Goal: Navigation & Orientation: Find specific page/section

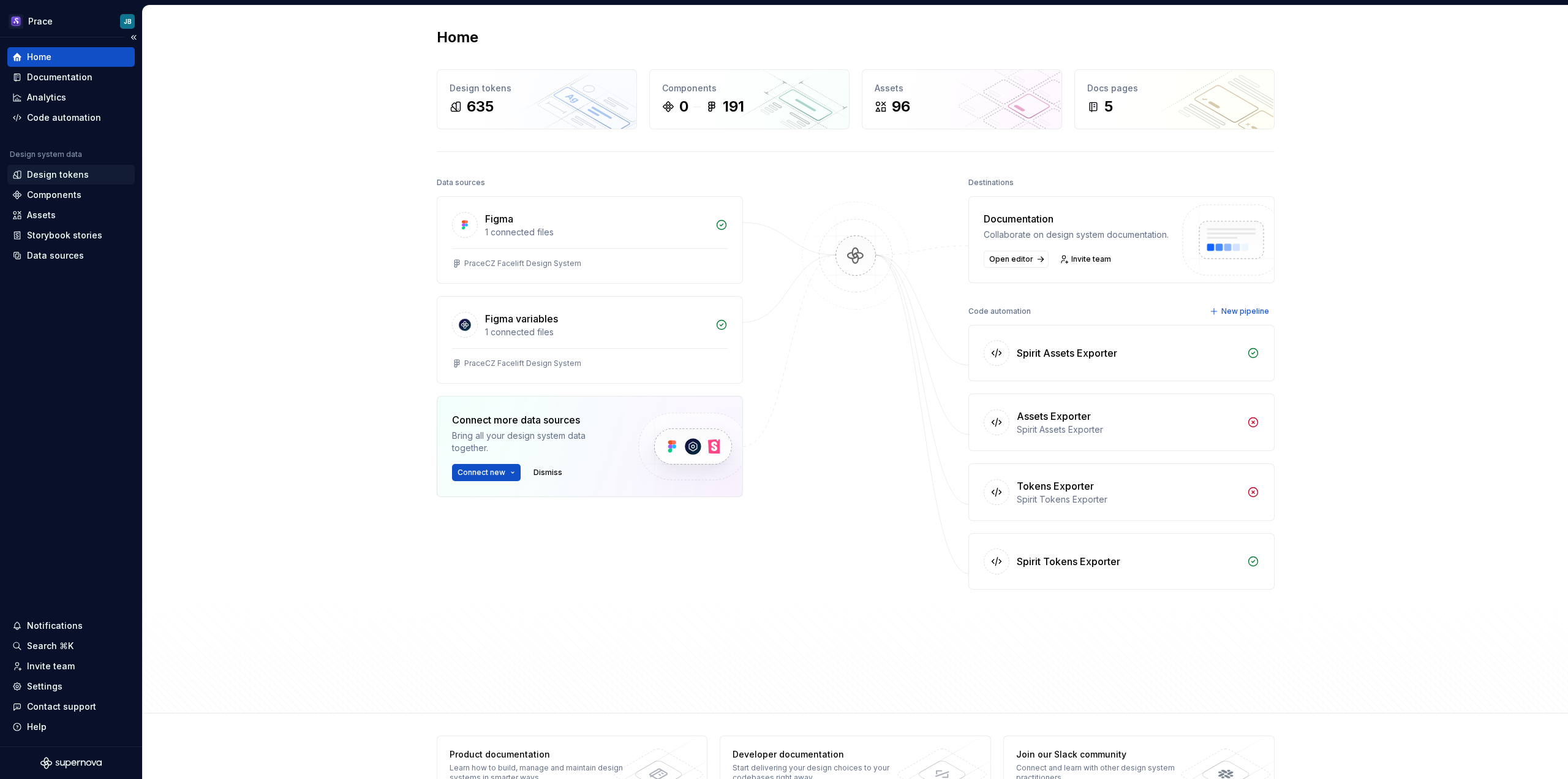
click at [57, 176] on div "Design tokens" at bounding box center [58, 174] width 62 height 12
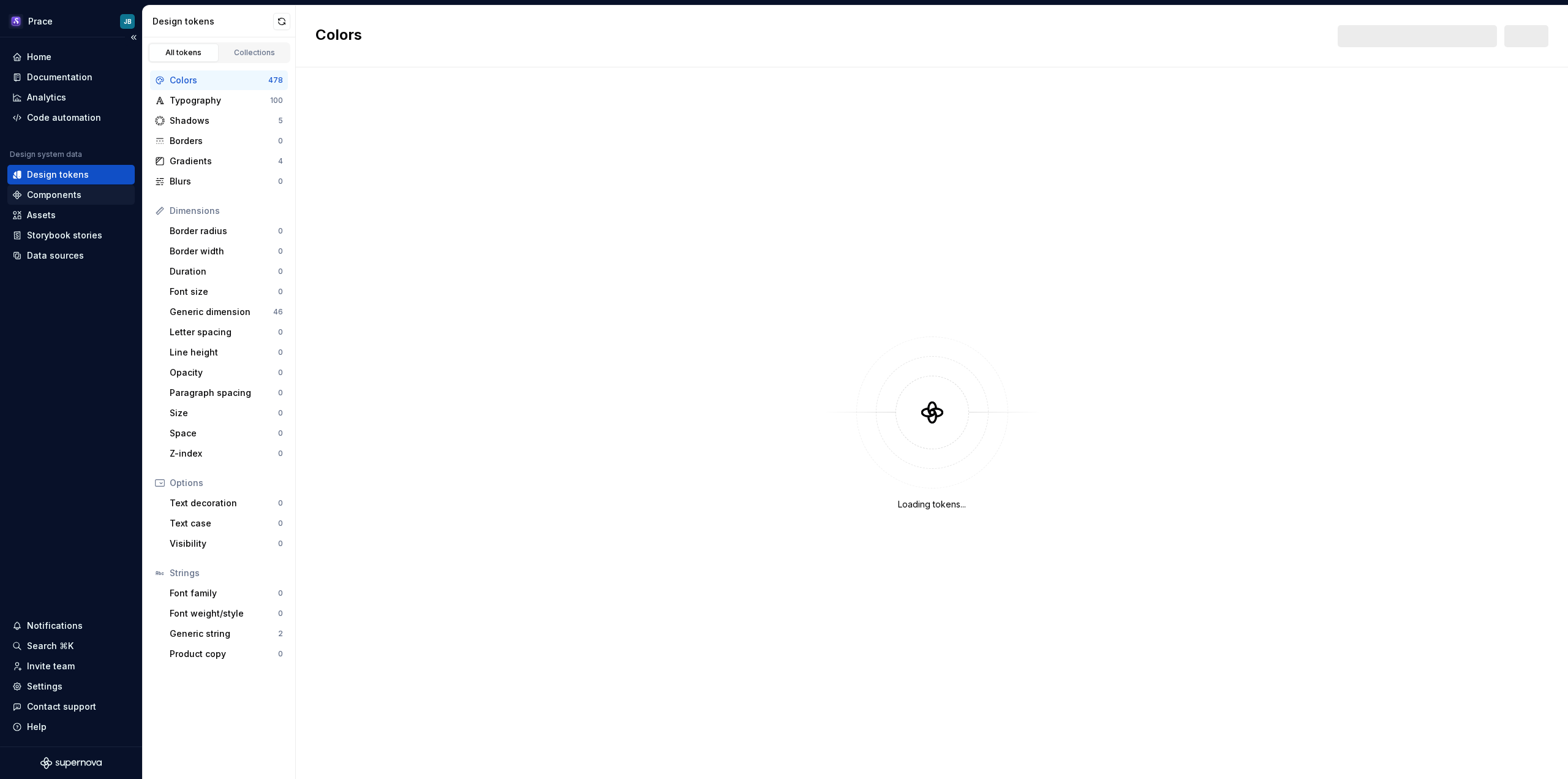
click at [57, 192] on div "Components" at bounding box center [54, 194] width 55 height 12
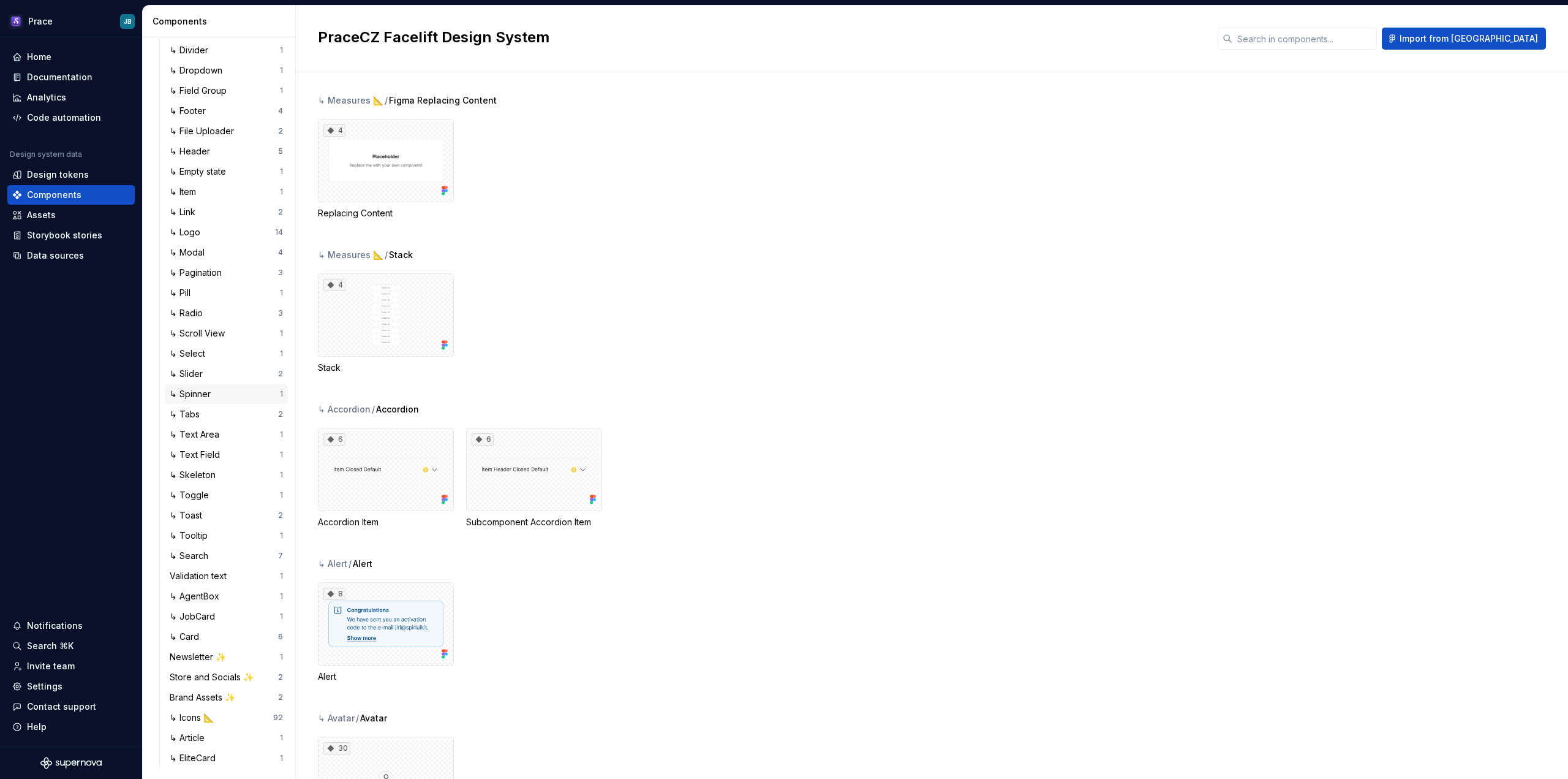
scroll to position [277, 0]
click at [214, 722] on div "↳ Icons 📐 92" at bounding box center [227, 716] width 123 height 19
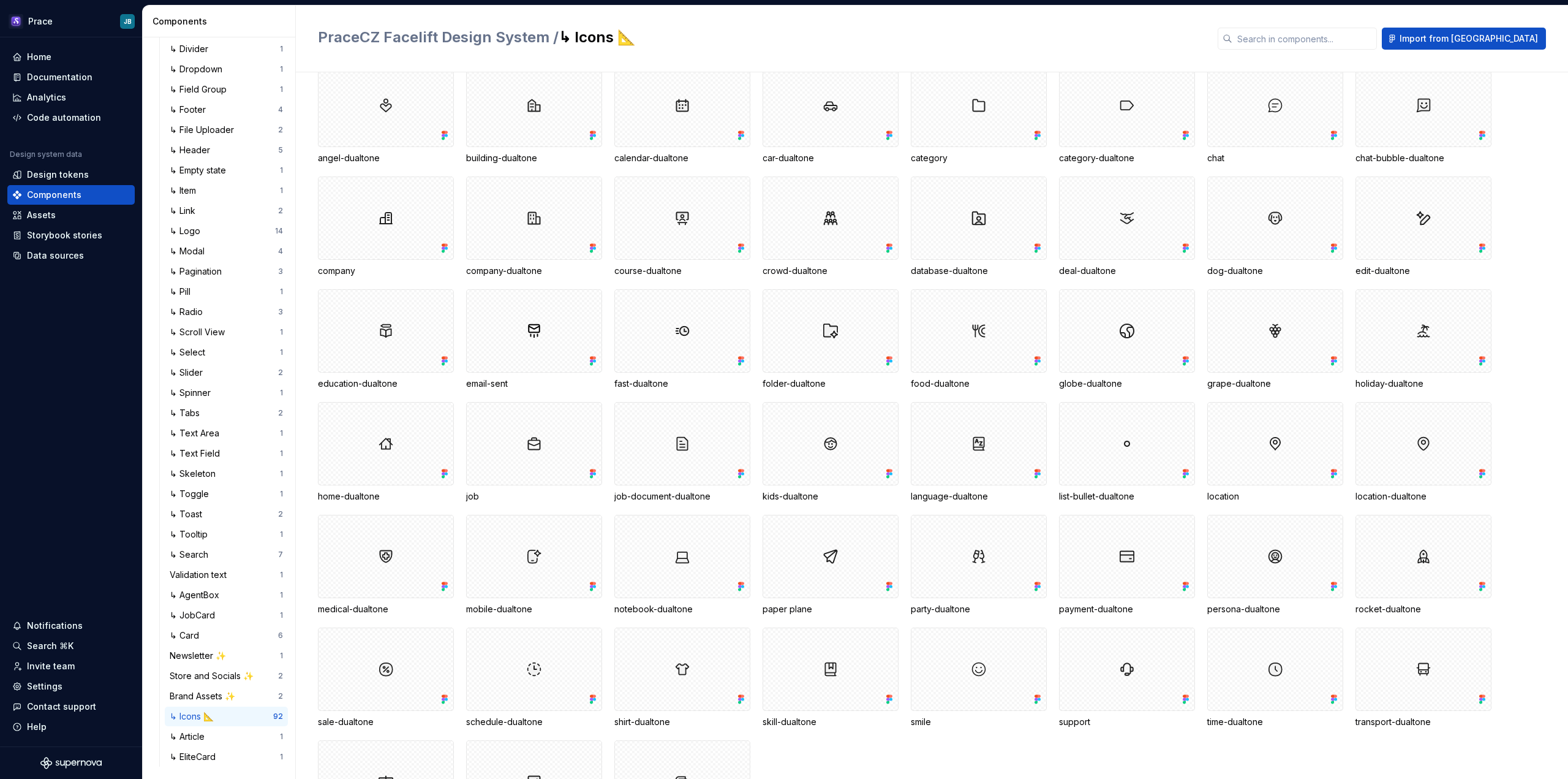
scroll to position [61, 0]
